Goal: Transaction & Acquisition: Purchase product/service

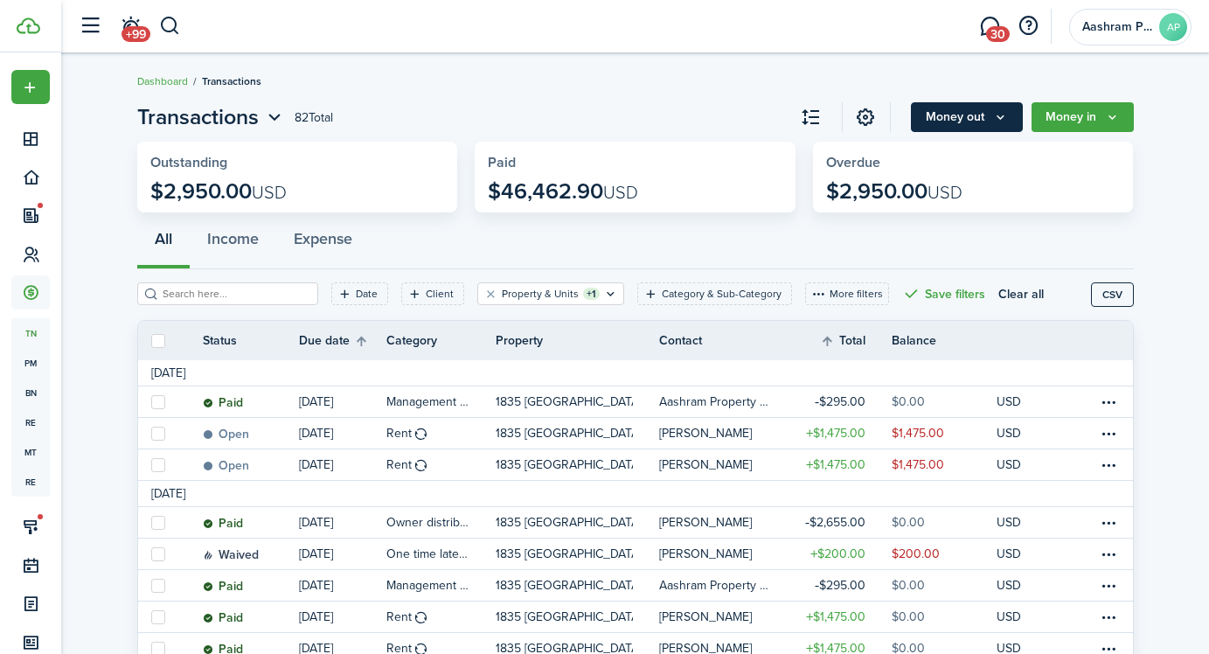
click at [989, 116] on button "Money out" at bounding box center [967, 117] width 112 height 30
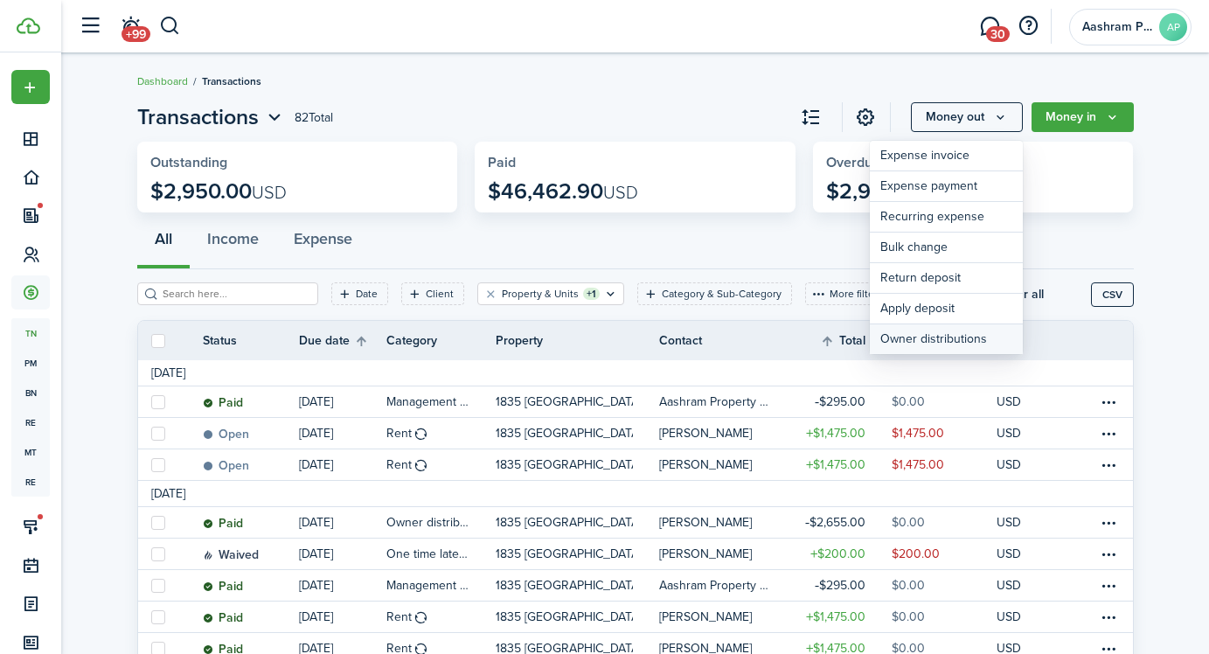
click at [945, 343] on link "Owner distributions" at bounding box center [946, 339] width 153 height 30
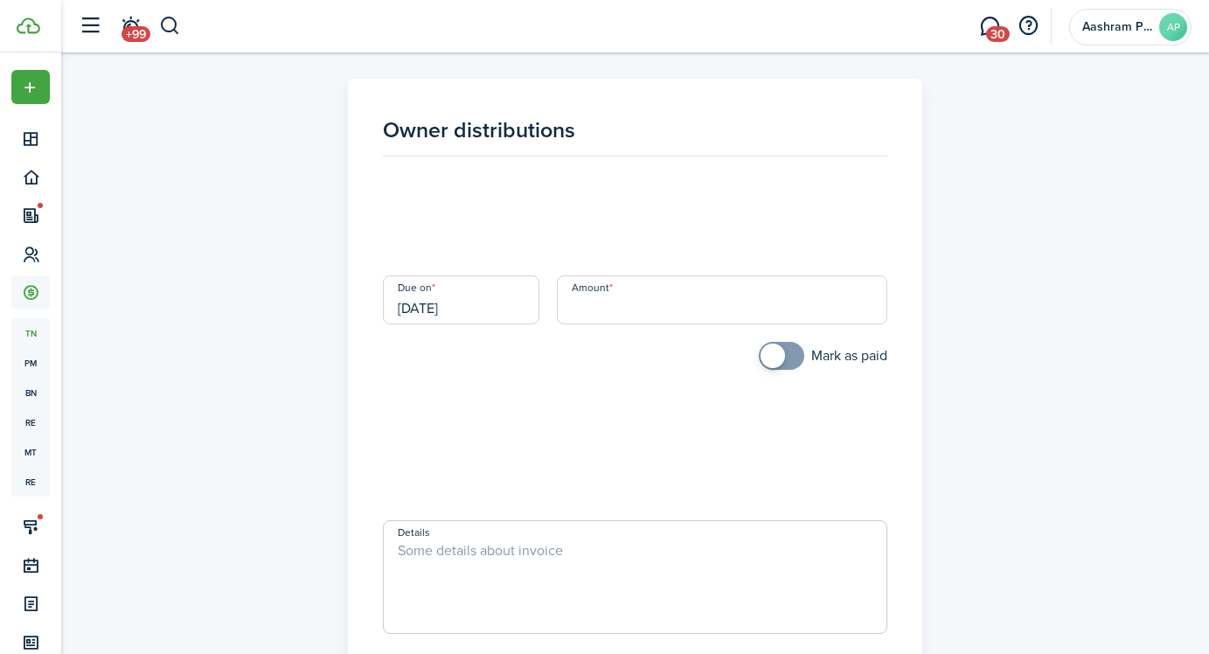
click at [599, 312] on input "Amount" at bounding box center [722, 299] width 331 height 49
click at [548, 408] on input "Payer / Payee" at bounding box center [635, 411] width 505 height 49
type input "$2,400.00"
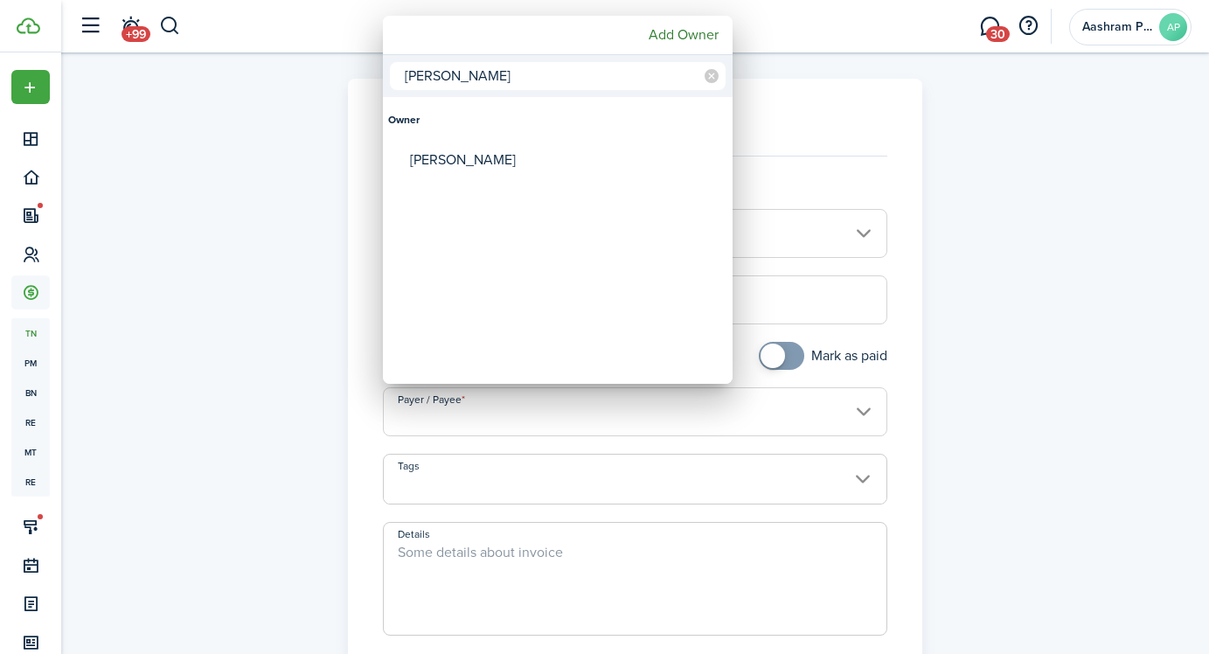
type input "[PERSON_NAME]"
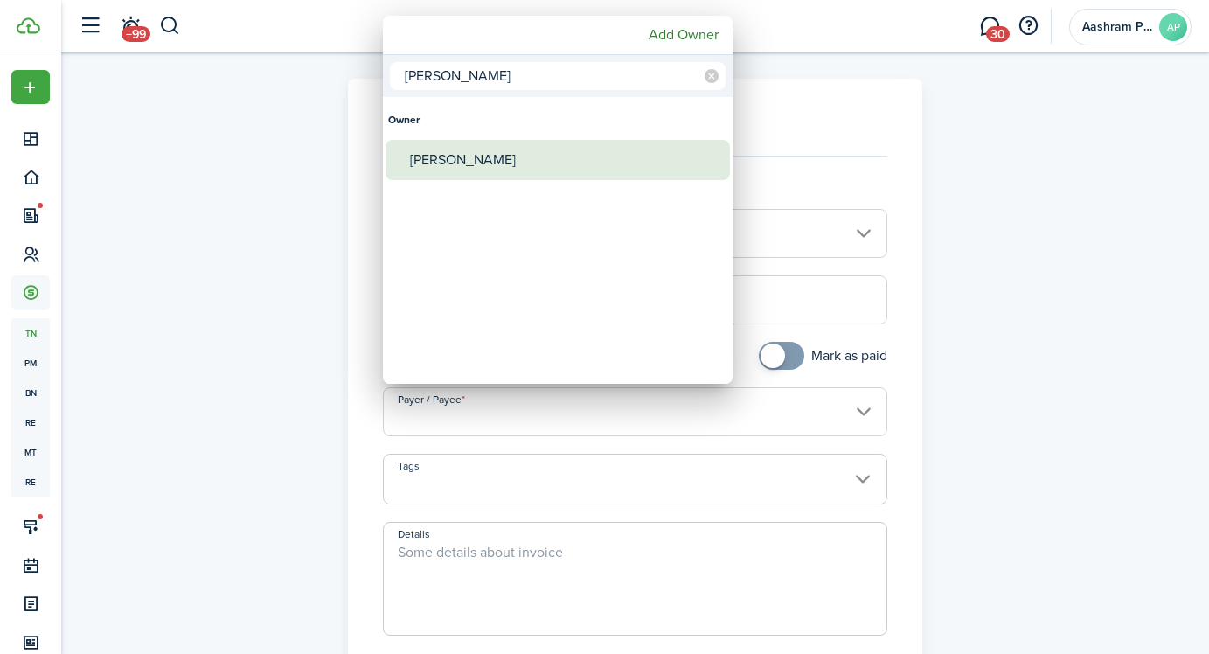
click at [435, 167] on div "[PERSON_NAME]" at bounding box center [565, 160] width 310 height 40
type input "[PERSON_NAME]"
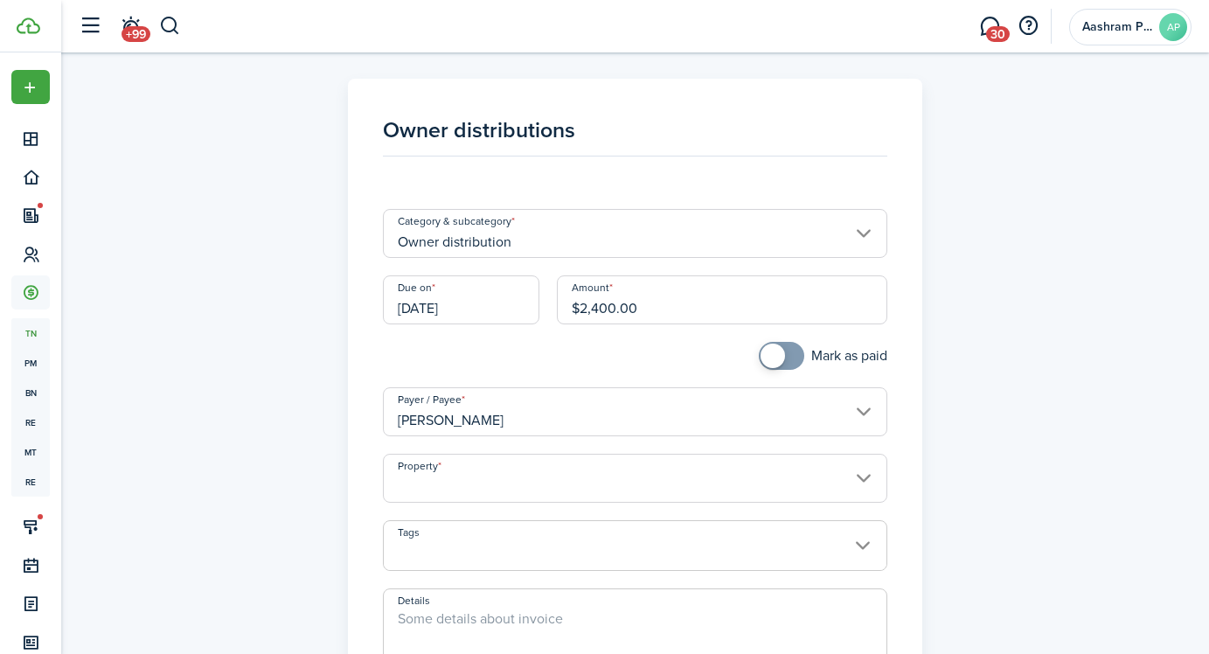
click at [513, 488] on input "Property" at bounding box center [635, 478] width 505 height 49
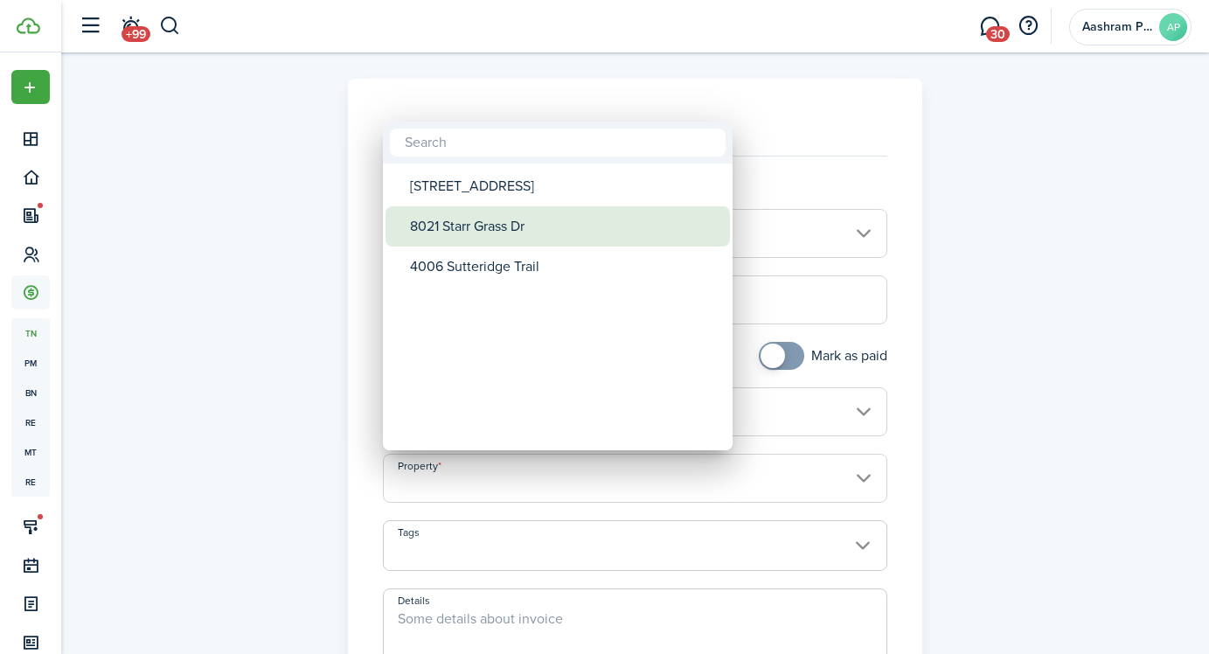
click at [530, 233] on div "8021 Starr Grass Dr" at bounding box center [565, 226] width 310 height 40
type input "8021 Starr Grass Dr"
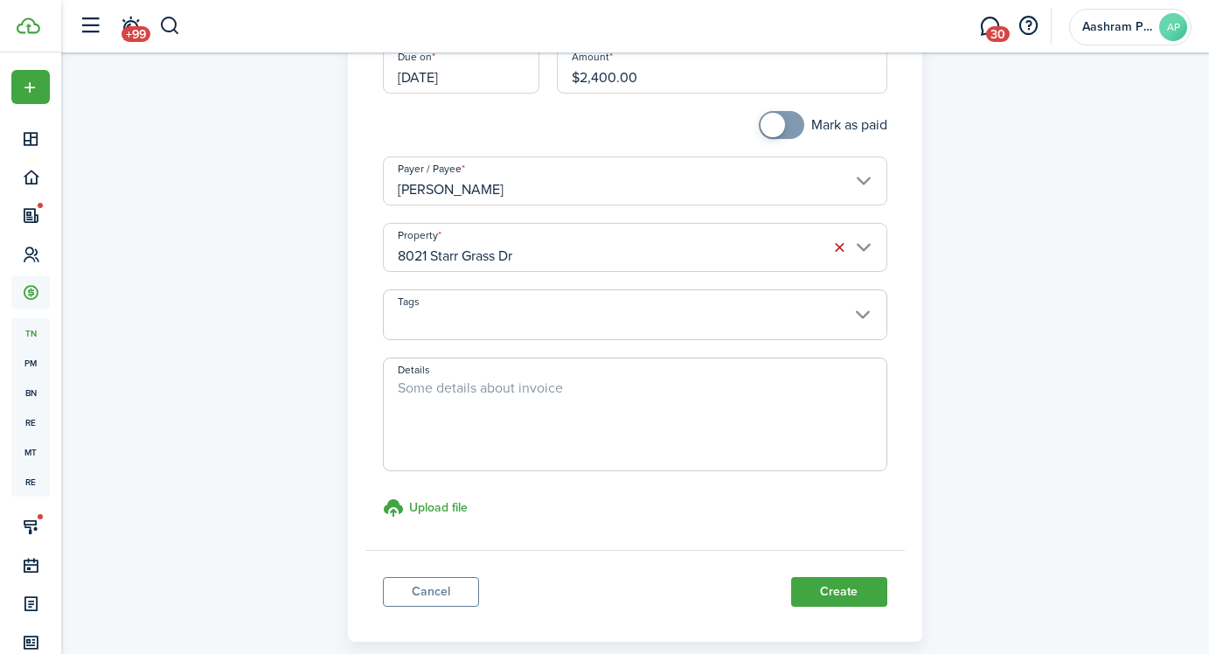
scroll to position [254, 0]
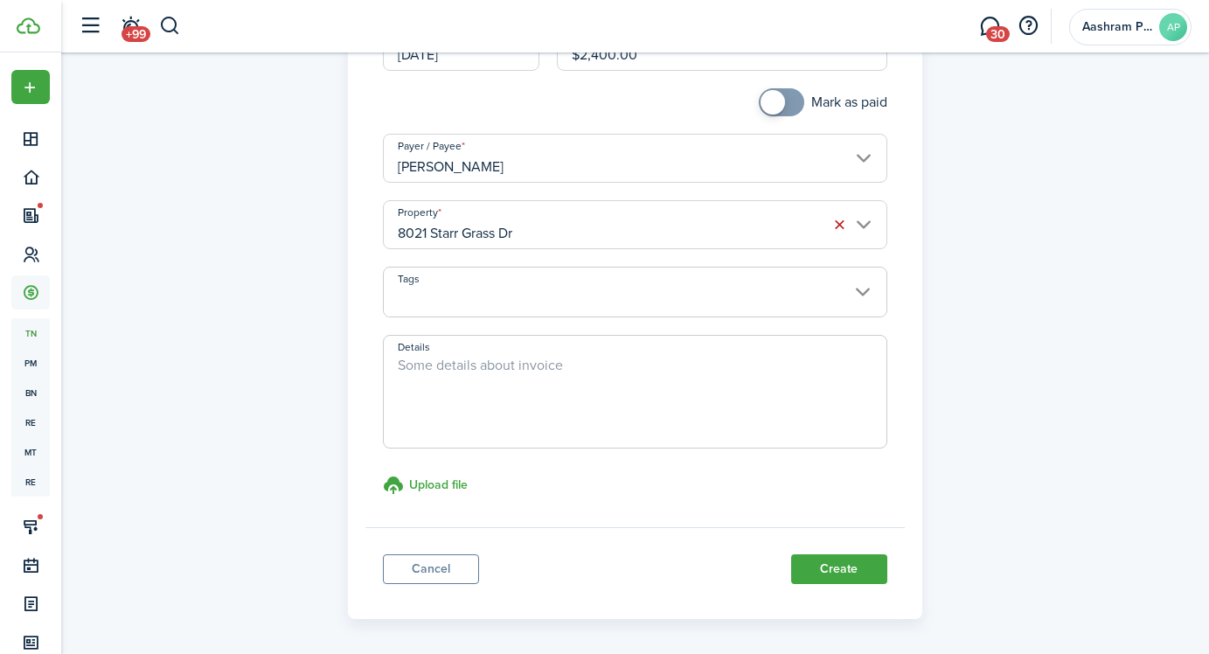
click at [480, 388] on textarea "Details" at bounding box center [635, 397] width 503 height 84
type textarea "Oct rent"
click at [847, 575] on button "Create" at bounding box center [839, 569] width 96 height 30
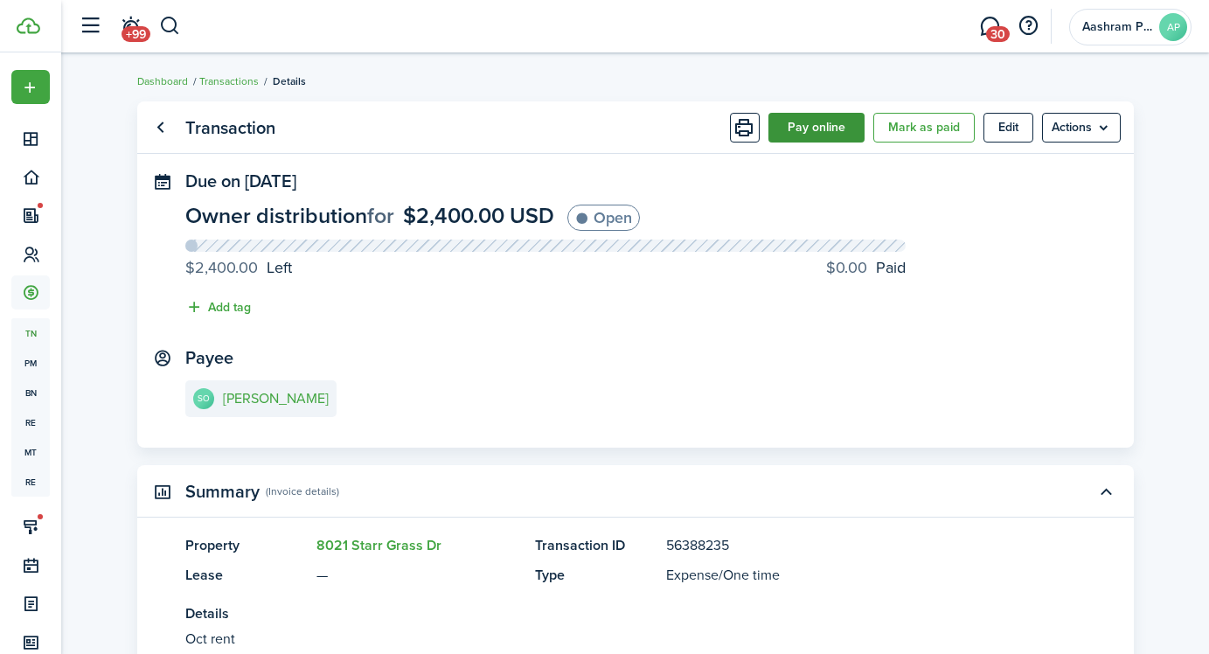
click at [816, 119] on button "Pay online" at bounding box center [817, 128] width 96 height 30
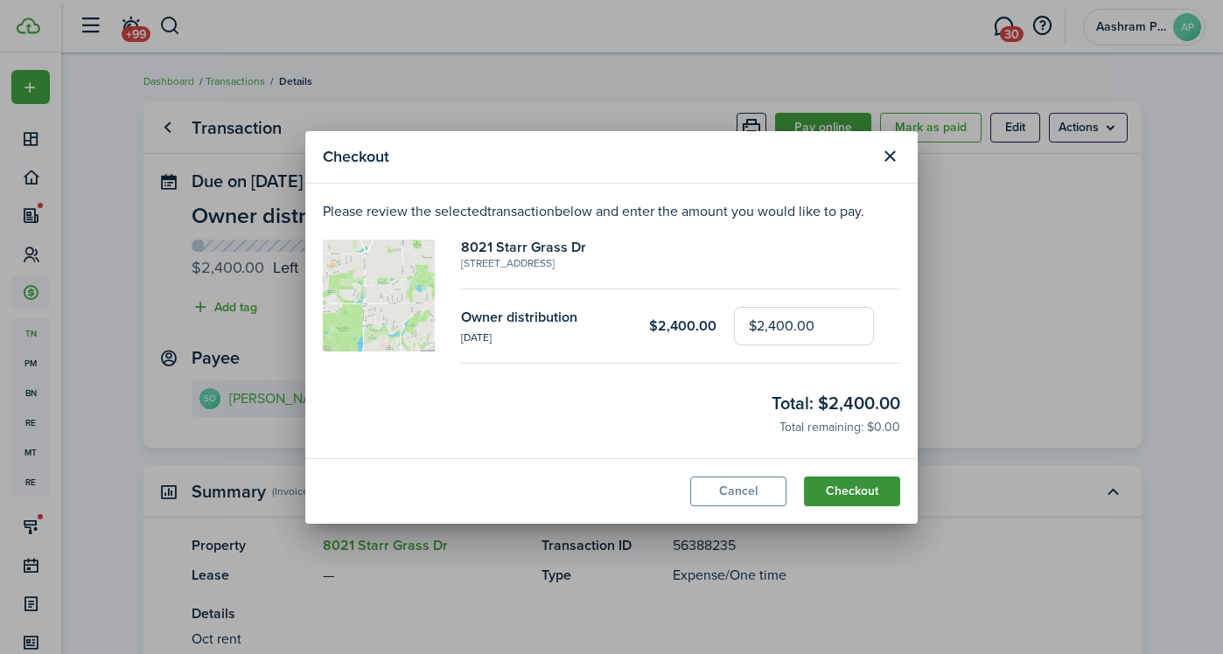
click at [859, 489] on button "Checkout" at bounding box center [852, 492] width 96 height 30
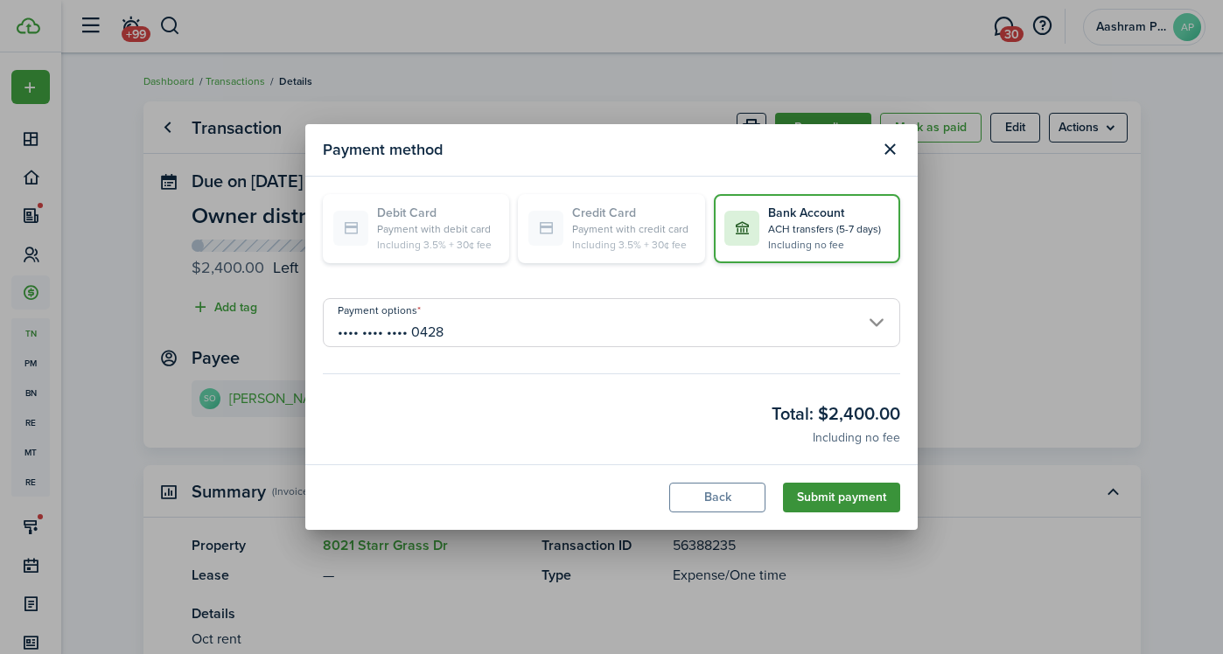
click at [825, 500] on button "Submit payment" at bounding box center [841, 498] width 117 height 30
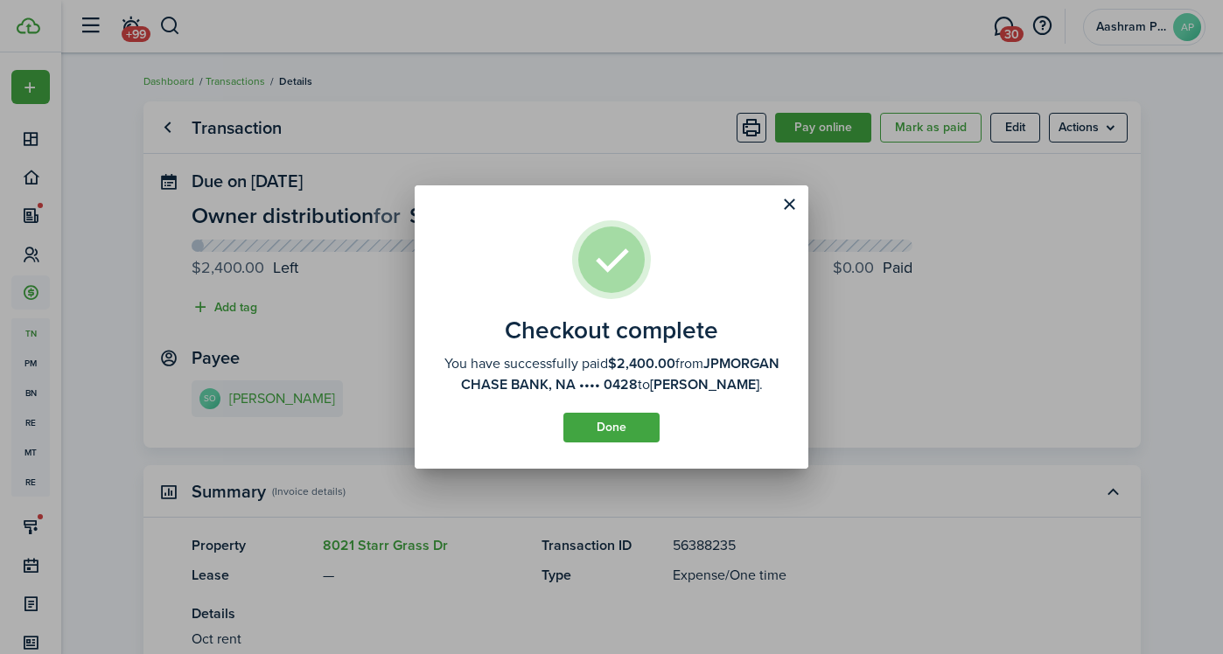
click at [577, 408] on assembled-view "Checkout complete You have successfully paid $2,400.00 from JPMORGAN CHASE BANK…" at bounding box center [611, 331] width 341 height 222
click at [579, 430] on button "Done" at bounding box center [611, 428] width 96 height 30
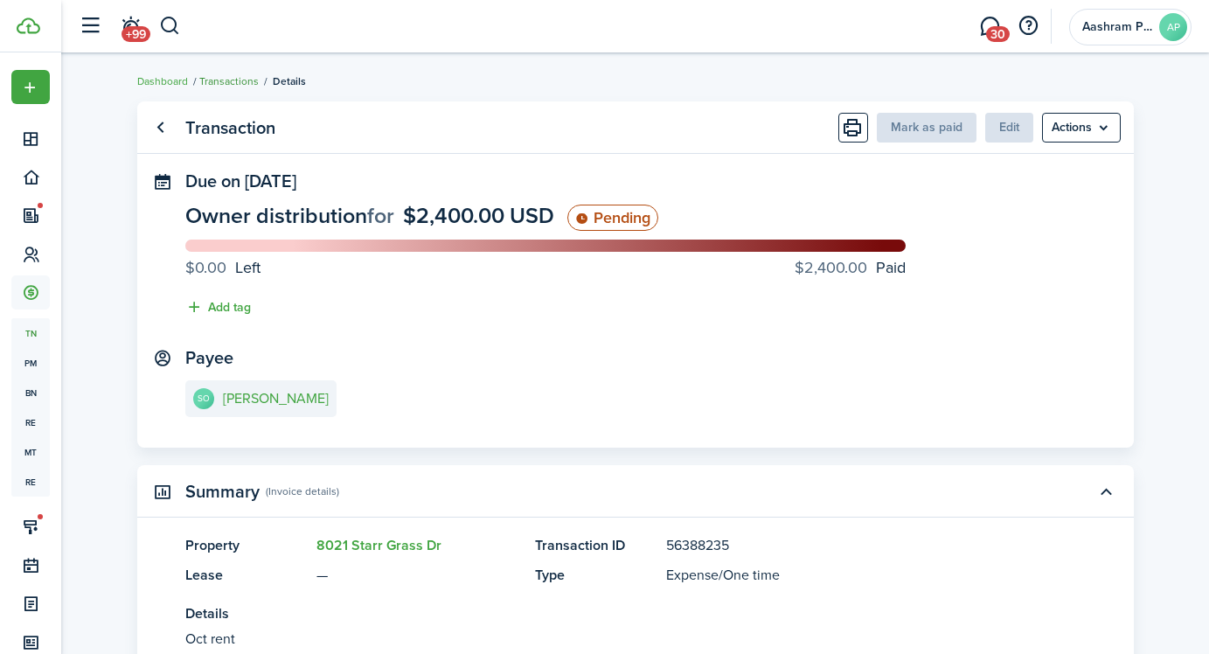
click at [236, 78] on link "Transactions" at bounding box center [228, 81] width 59 height 16
